Goal: Information Seeking & Learning: Learn about a topic

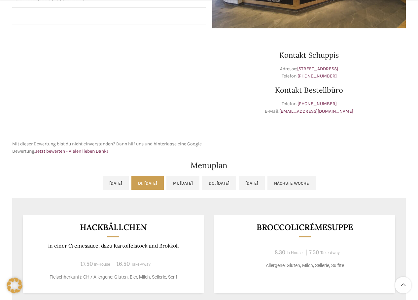
scroll to position [198, 0]
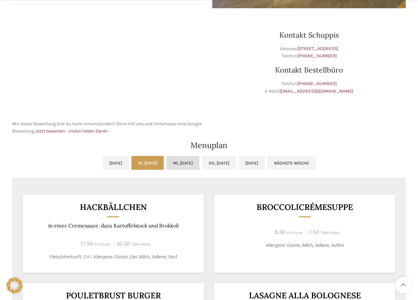
click at [179, 159] on link "Mi, [DATE]" at bounding box center [182, 163] width 33 height 14
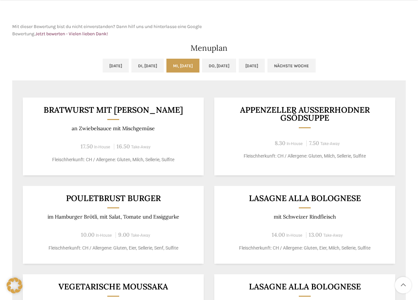
scroll to position [297, 0]
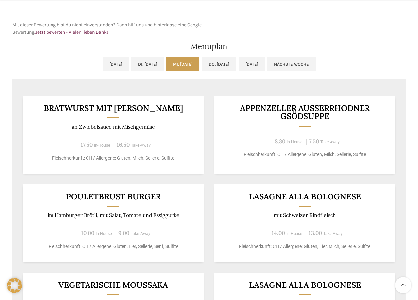
click at [18, 166] on div "Bratwurst mit [PERSON_NAME] an Zwiebelsauce mit Mischgemüse 17.50 In-House 16.5…" at bounding box center [208, 299] width 393 height 429
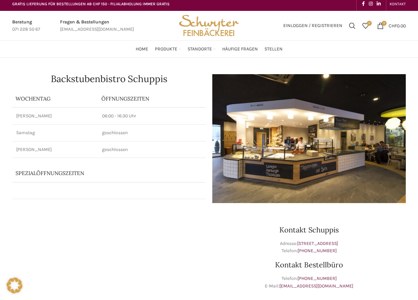
scroll to position [0, 0]
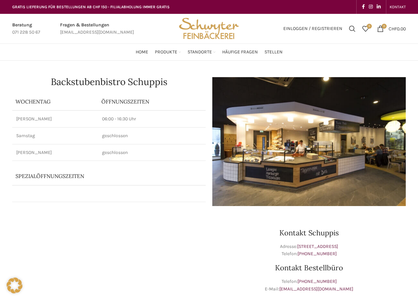
click at [33, 127] on td "[PERSON_NAME]" at bounding box center [55, 119] width 86 height 17
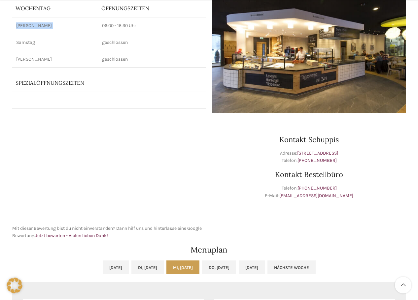
scroll to position [165, 0]
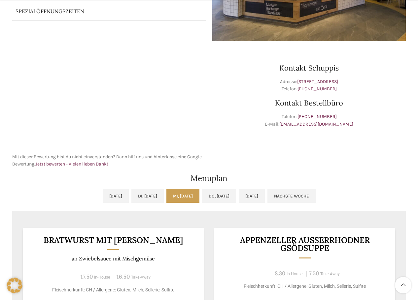
click at [288, 162] on div "Kontakt Schuppis Adresse: [STREET_ADDRESS] Telefon: [PHONE_NUMBER] Kontakt Best…" at bounding box center [309, 108] width 200 height 127
click at [265, 128] on p "Telefon: [PHONE_NUMBER] E-Mail: [EMAIL_ADDRESS][DOMAIN_NAME]" at bounding box center [308, 120] width 193 height 15
click at [270, 94] on div "Kontakt Schuppis Adresse: [STREET_ADDRESS] Telefon: [PHONE_NUMBER] Kontakt Best…" at bounding box center [309, 108] width 200 height 127
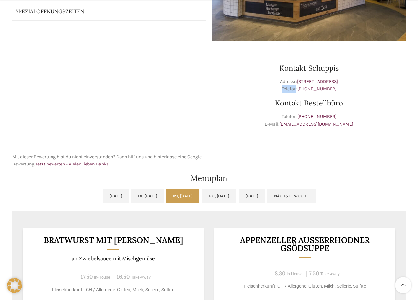
click at [270, 94] on div "Kontakt Schuppis Adresse: [STREET_ADDRESS] Telefon: [PHONE_NUMBER] Kontakt Best…" at bounding box center [309, 108] width 200 height 127
click at [272, 112] on div "Kontakt Schuppis Adresse: [STREET_ADDRESS] Telefon: [PHONE_NUMBER] Kontakt Best…" at bounding box center [309, 108] width 200 height 127
drag, startPoint x: 272, startPoint y: 112, endPoint x: 272, endPoint y: 108, distance: 4.6
click at [272, 112] on div "Kontakt Schuppis Adresse: [STREET_ADDRESS] Telefon: [PHONE_NUMBER] Kontakt Best…" at bounding box center [309, 108] width 200 height 127
click at [273, 103] on h3 "Kontakt Bestellbüro" at bounding box center [308, 102] width 193 height 7
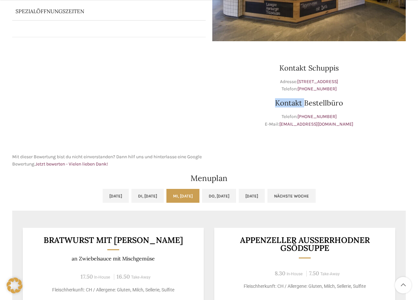
click at [273, 103] on h3 "Kontakt Bestellbüro" at bounding box center [308, 102] width 193 height 7
click at [216, 180] on h2 "Menuplan" at bounding box center [208, 179] width 393 height 8
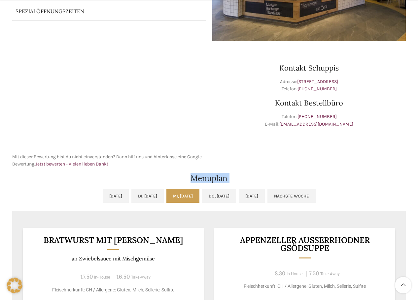
click at [216, 180] on h2 "Menuplan" at bounding box center [208, 179] width 393 height 8
click at [19, 204] on ul "[DATE] Di, [DATE] Mi, [DATE] Do, [DATE] [DATE] Nächste Woche" at bounding box center [208, 200] width 393 height 22
